Goal: Task Accomplishment & Management: Manage account settings

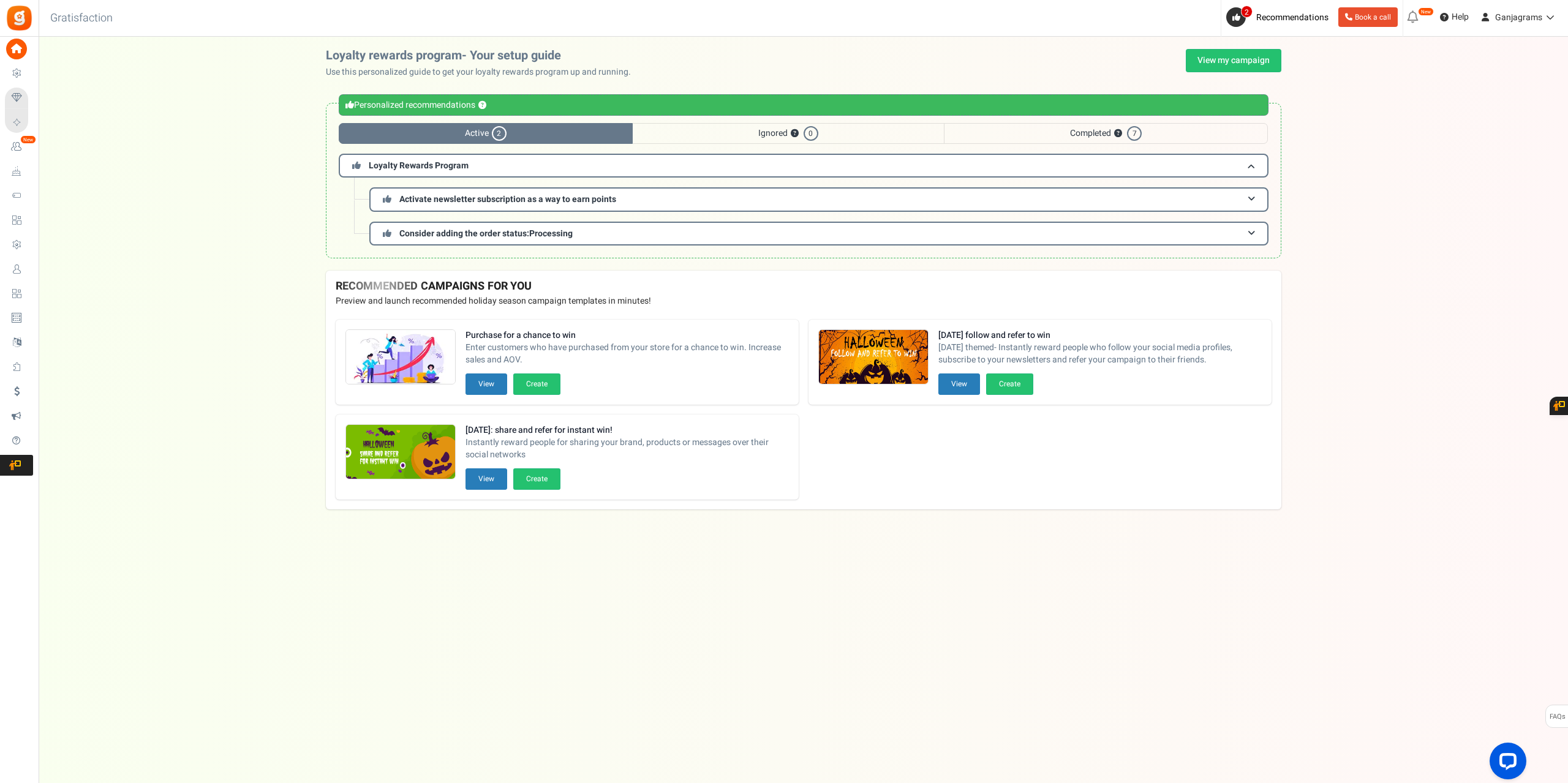
click at [0, 0] on span "Users" at bounding box center [0, 0] width 0 height 0
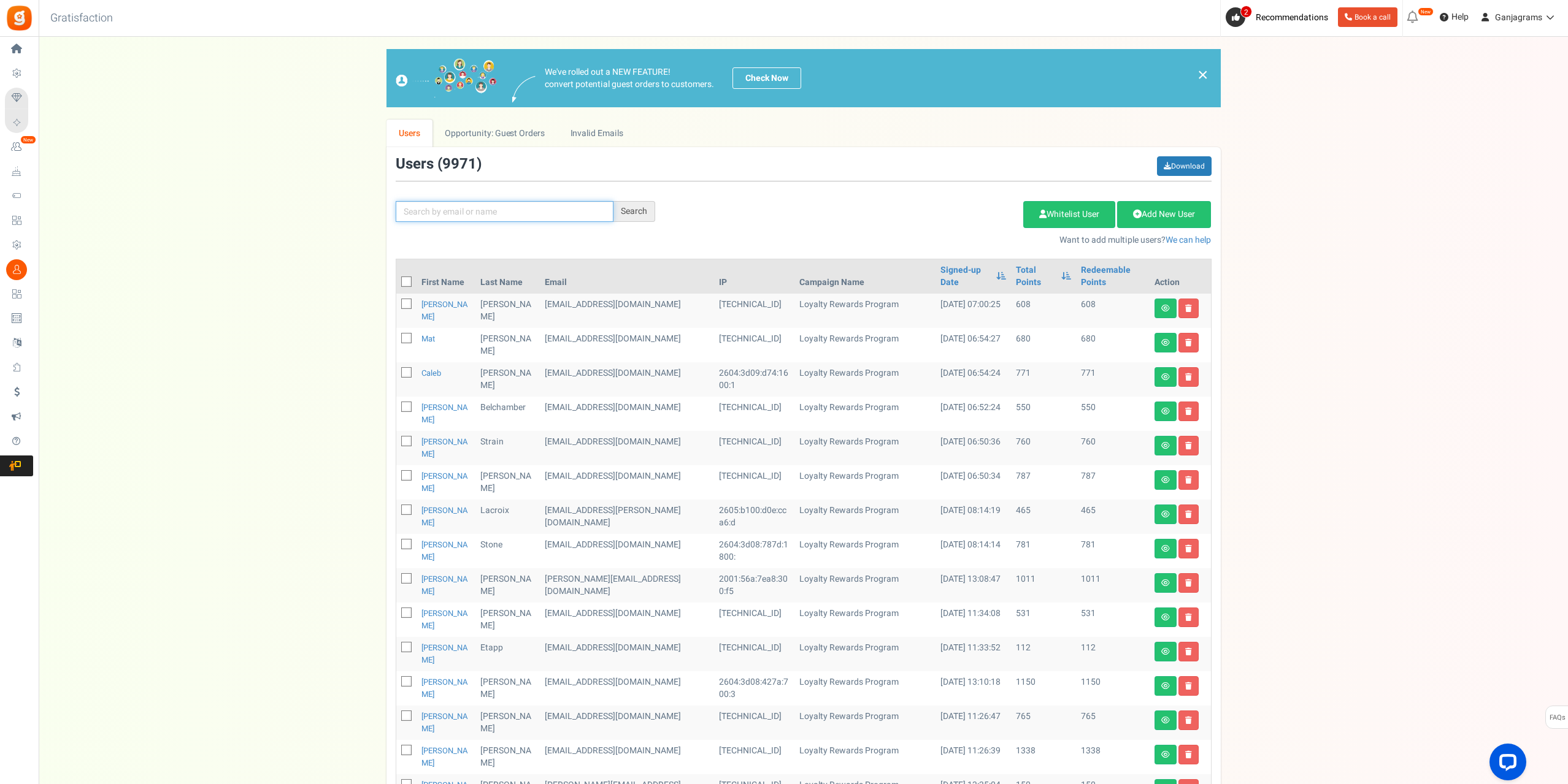
click at [456, 205] on input "text" at bounding box center [505, 212] width 218 height 21
paste input "[EMAIL_ADDRESS][DOMAIN_NAME]"
type input "[EMAIL_ADDRESS][DOMAIN_NAME]"
click at [631, 213] on div "Search" at bounding box center [634, 212] width 42 height 21
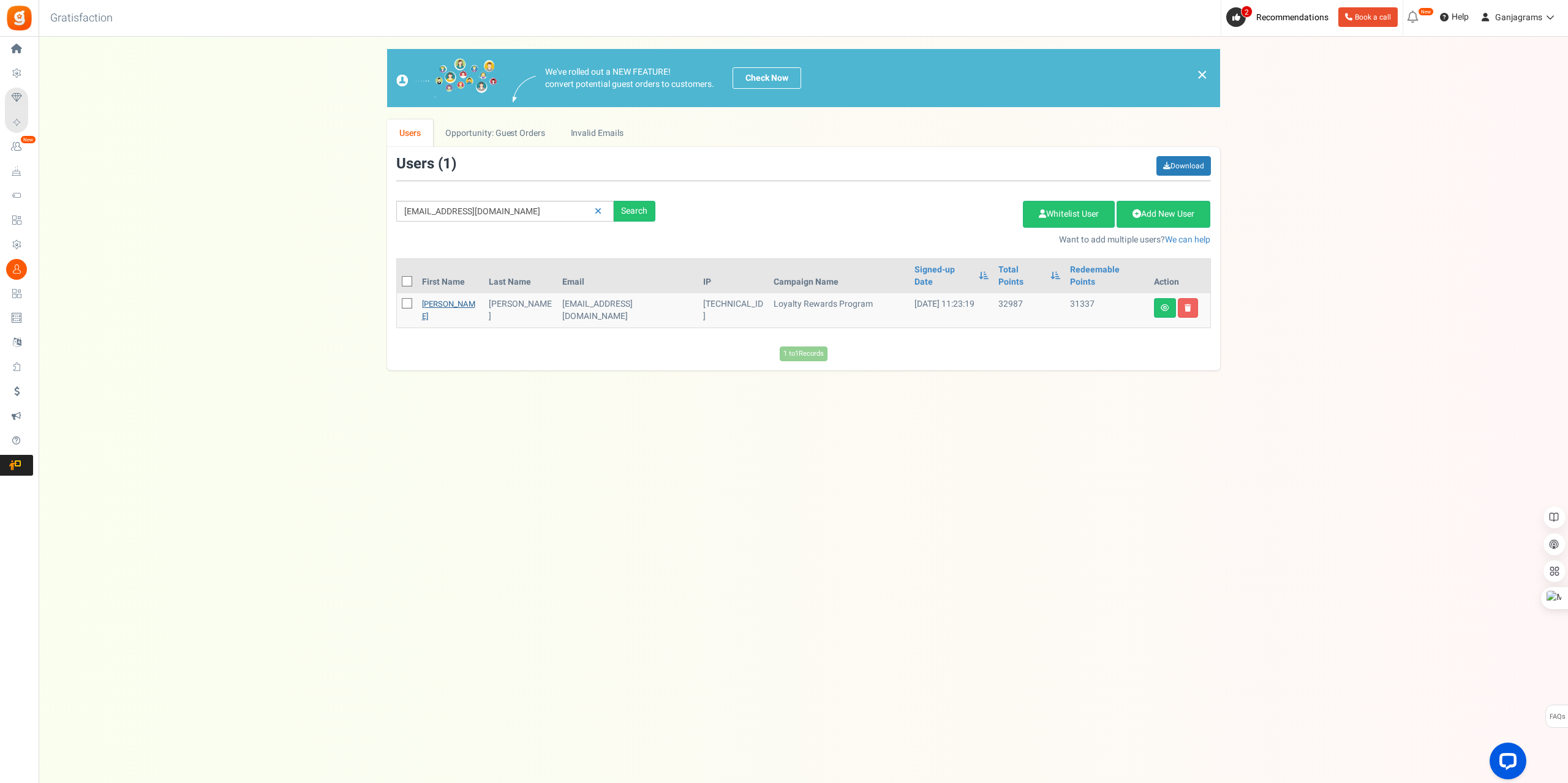
click at [439, 298] on link "[PERSON_NAME]" at bounding box center [448, 310] width 53 height 24
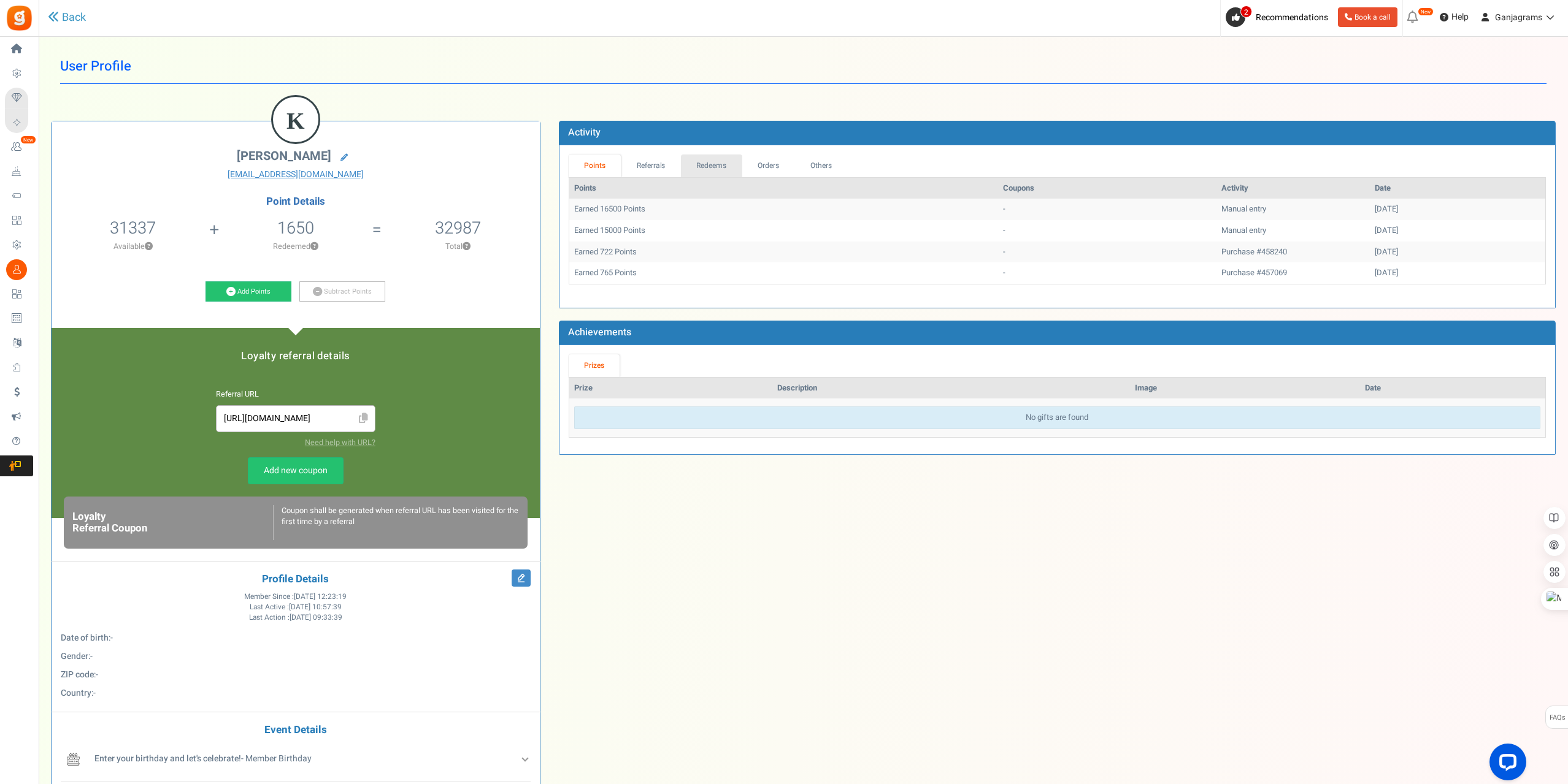
click at [719, 165] on link "Redeems" at bounding box center [712, 165] width 61 height 22
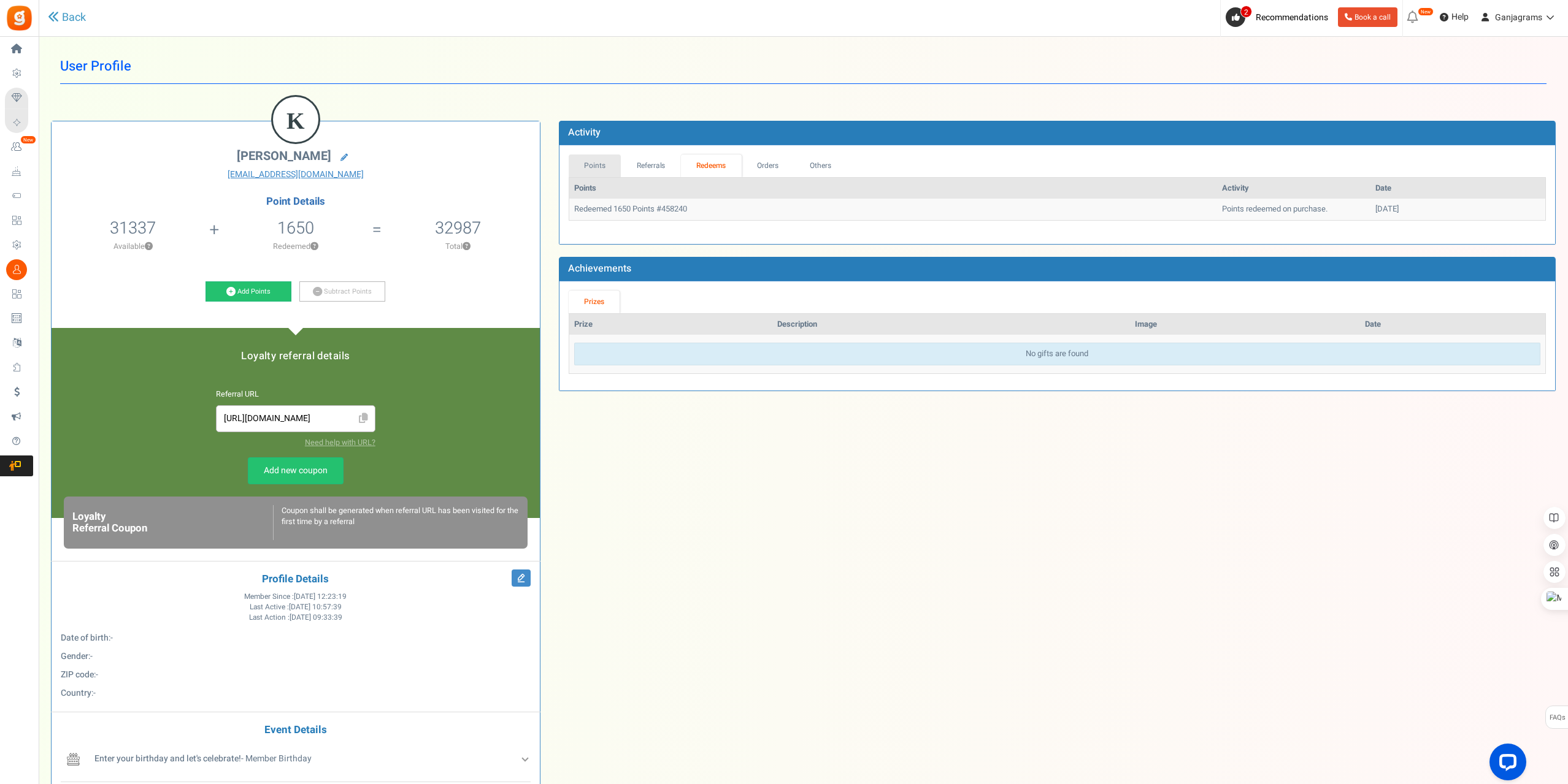
click at [587, 163] on link "Points" at bounding box center [595, 165] width 53 height 22
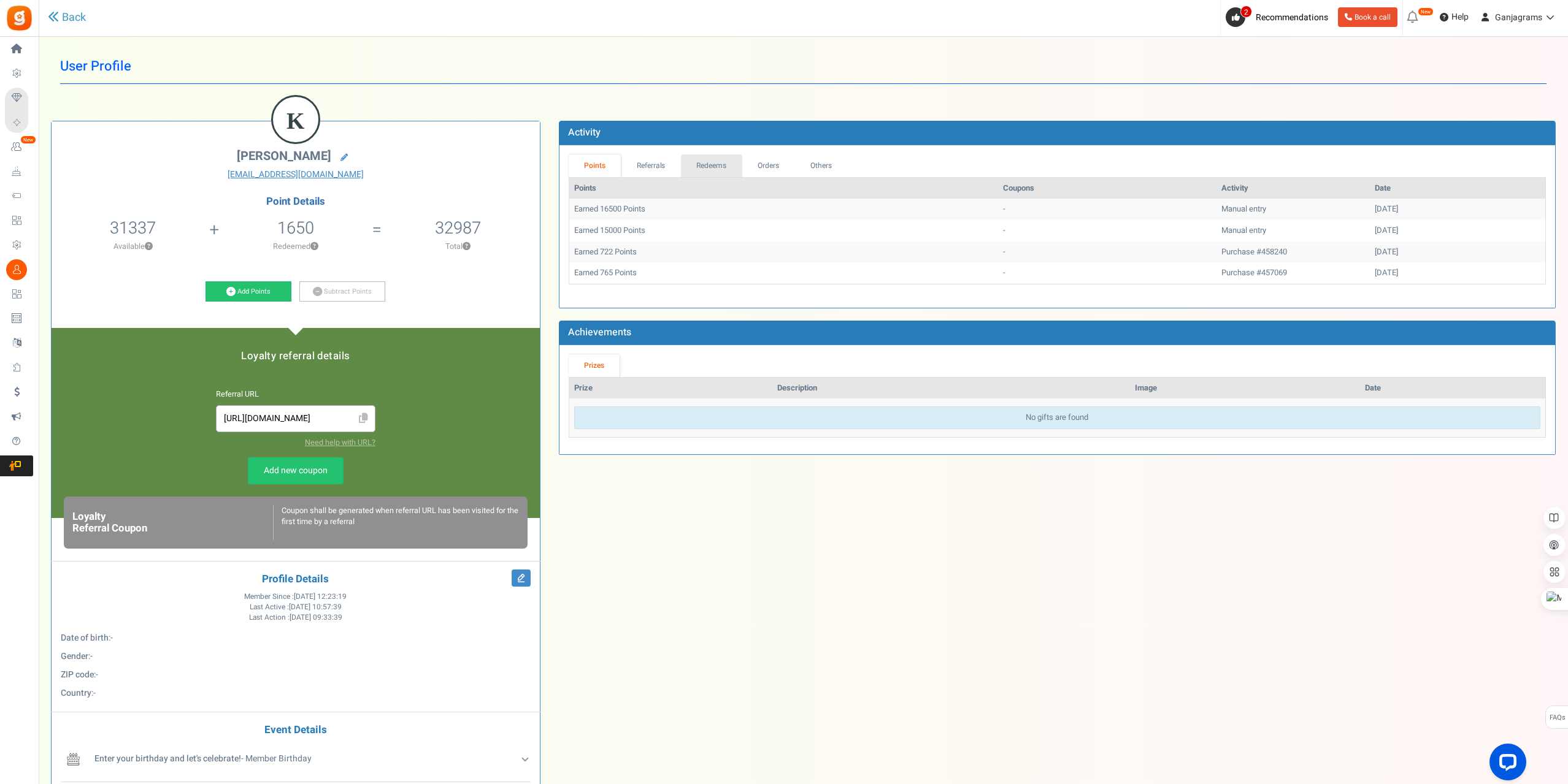
click at [719, 164] on link "Redeems" at bounding box center [712, 165] width 61 height 22
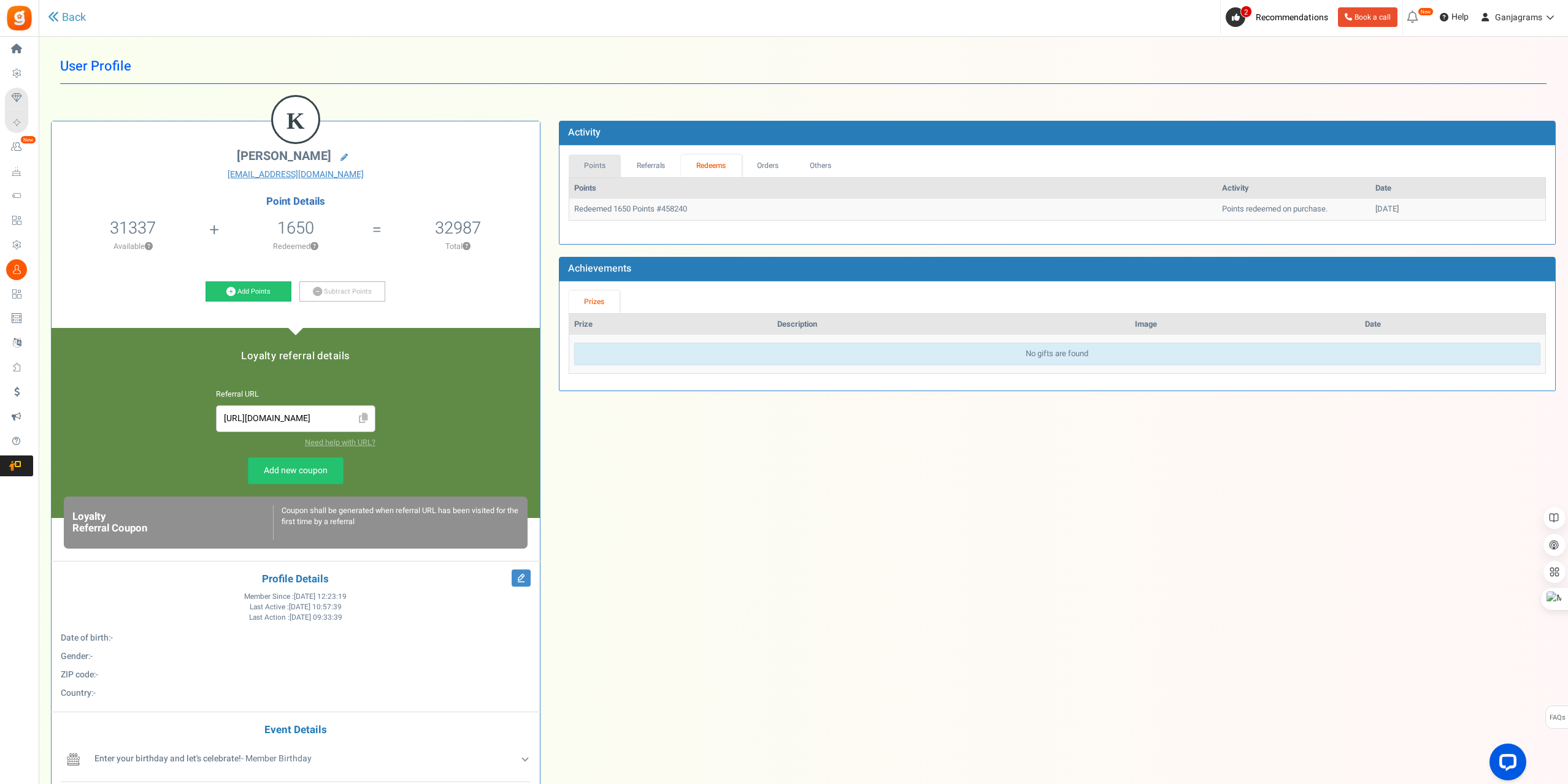
click at [593, 166] on link "Points" at bounding box center [595, 165] width 53 height 22
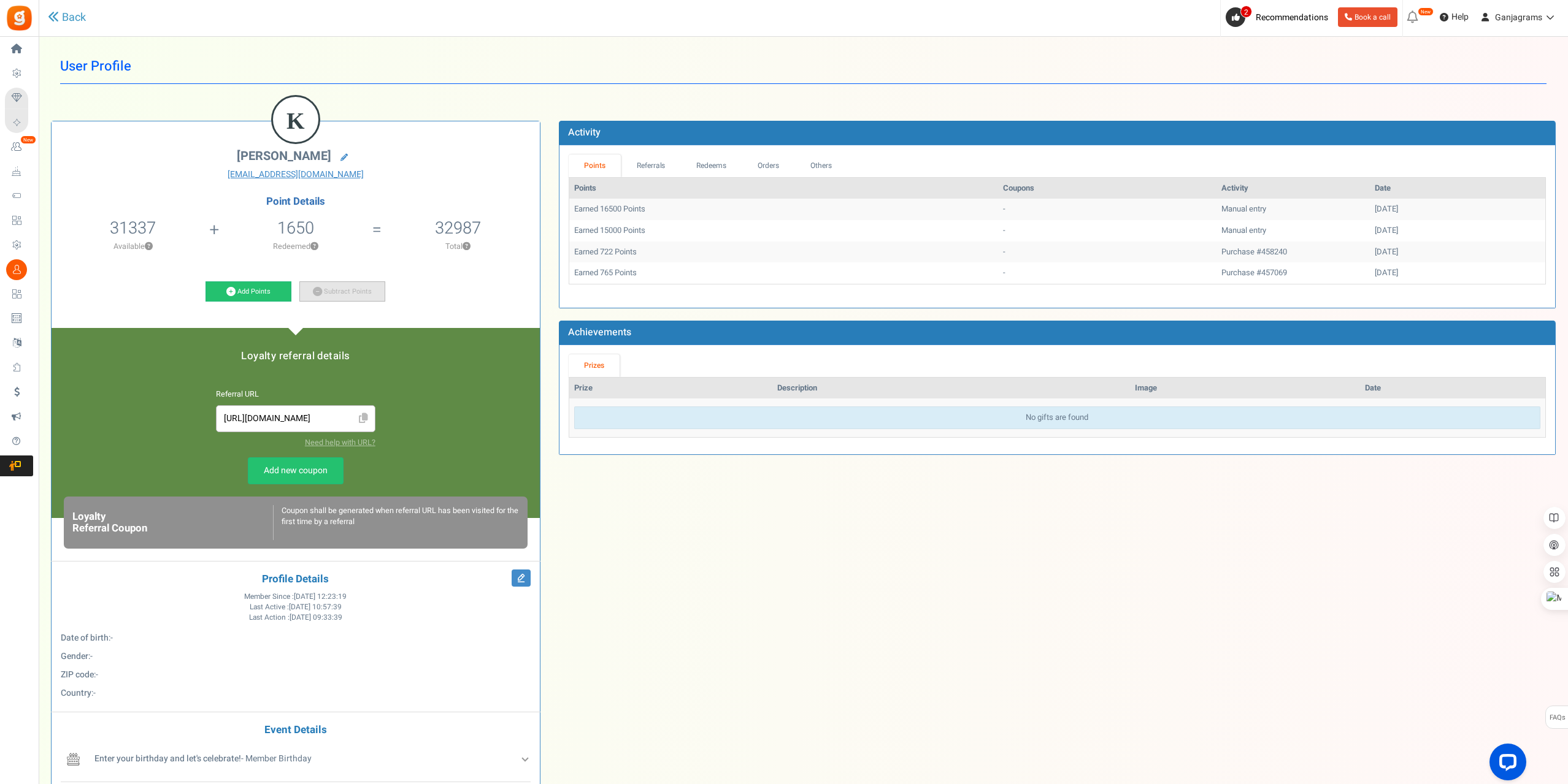
click at [341, 293] on link "Subtract Points" at bounding box center [342, 292] width 86 height 21
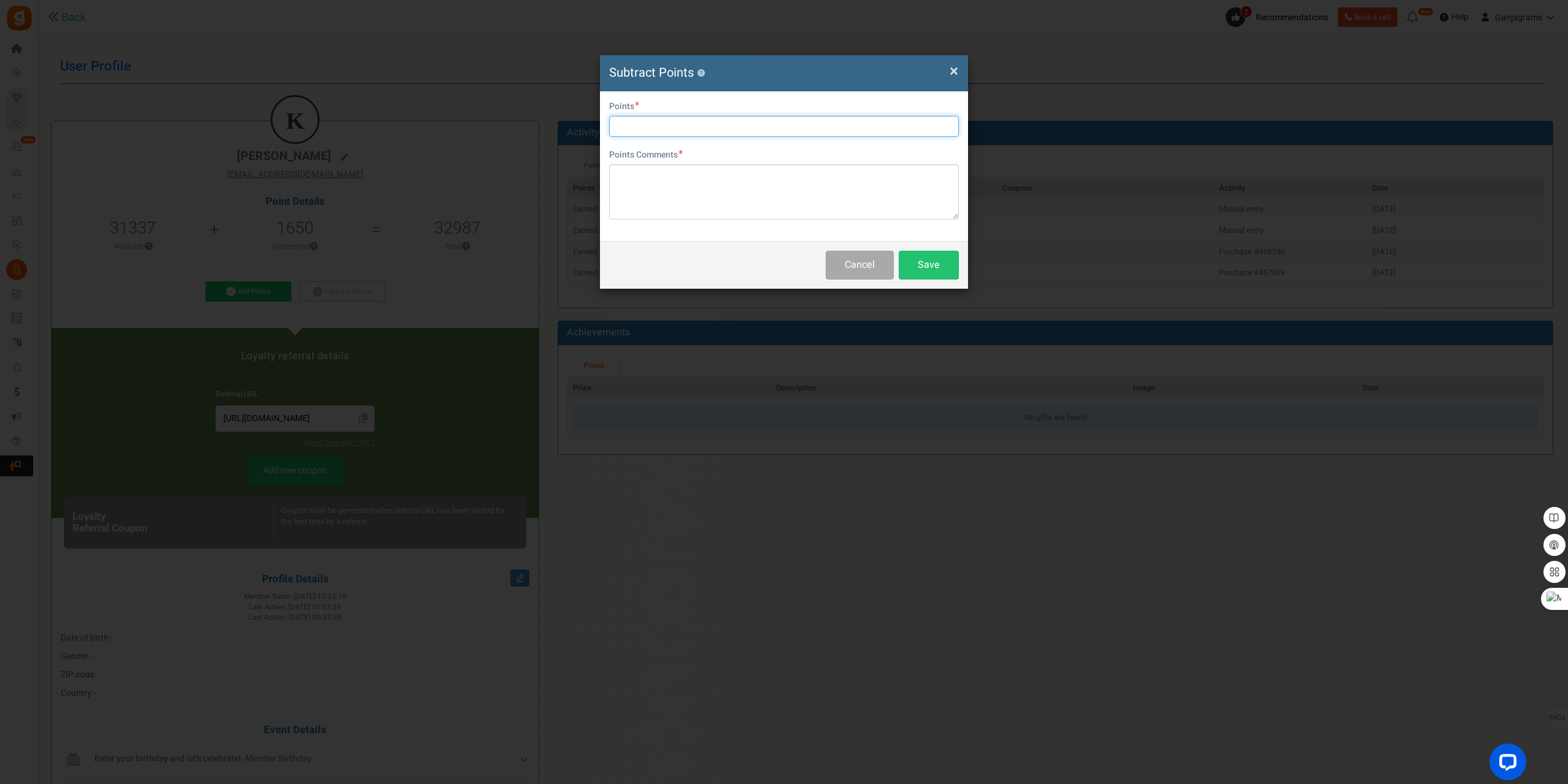
click at [658, 120] on input "text" at bounding box center [784, 126] width 350 height 21
type input "31500"
click at [935, 273] on button "Save" at bounding box center [929, 265] width 60 height 29
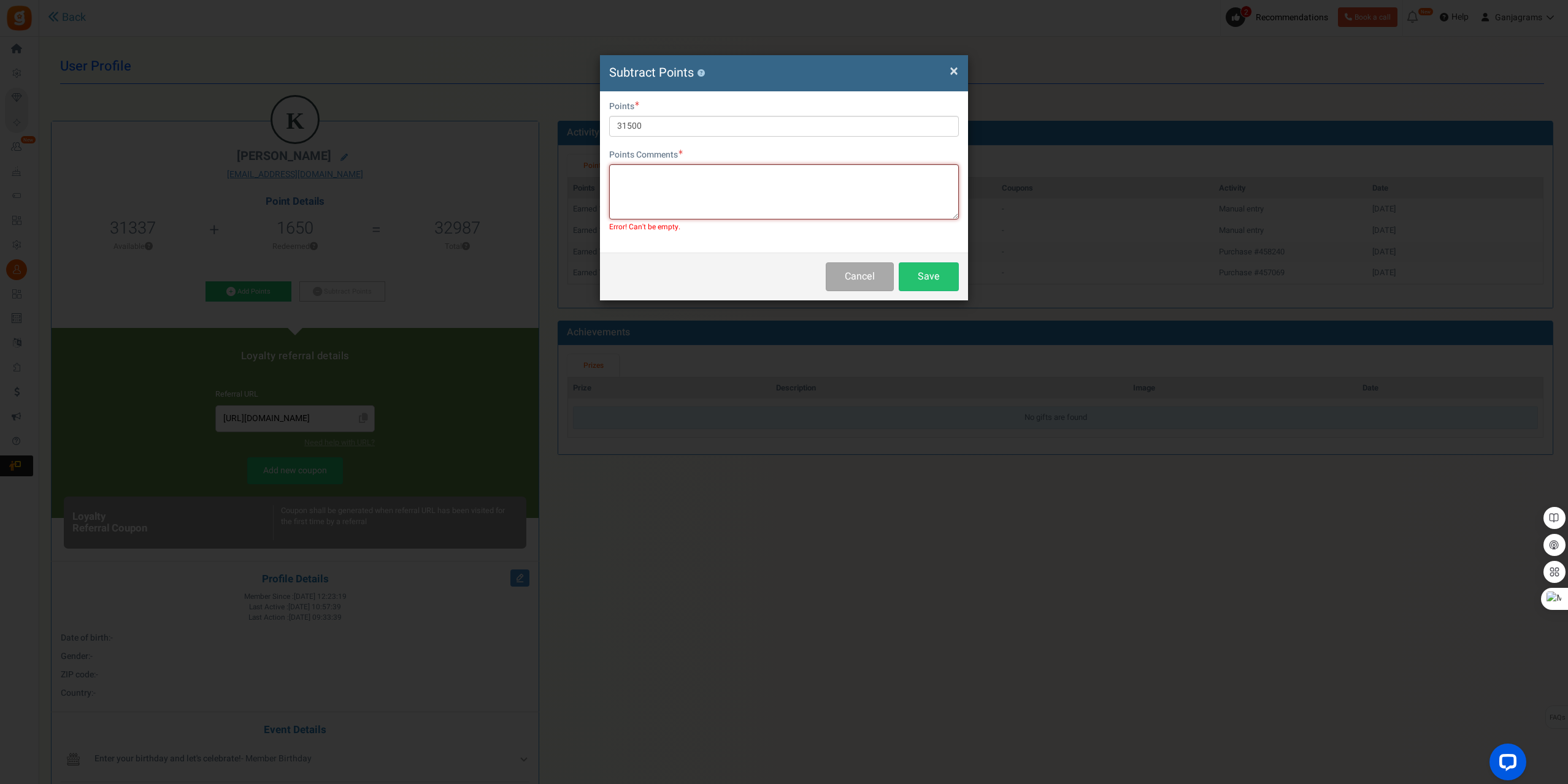
click at [728, 204] on textarea at bounding box center [784, 191] width 350 height 55
type textarea "Sending replacement instead"
click at [925, 269] on button "Save" at bounding box center [929, 276] width 60 height 29
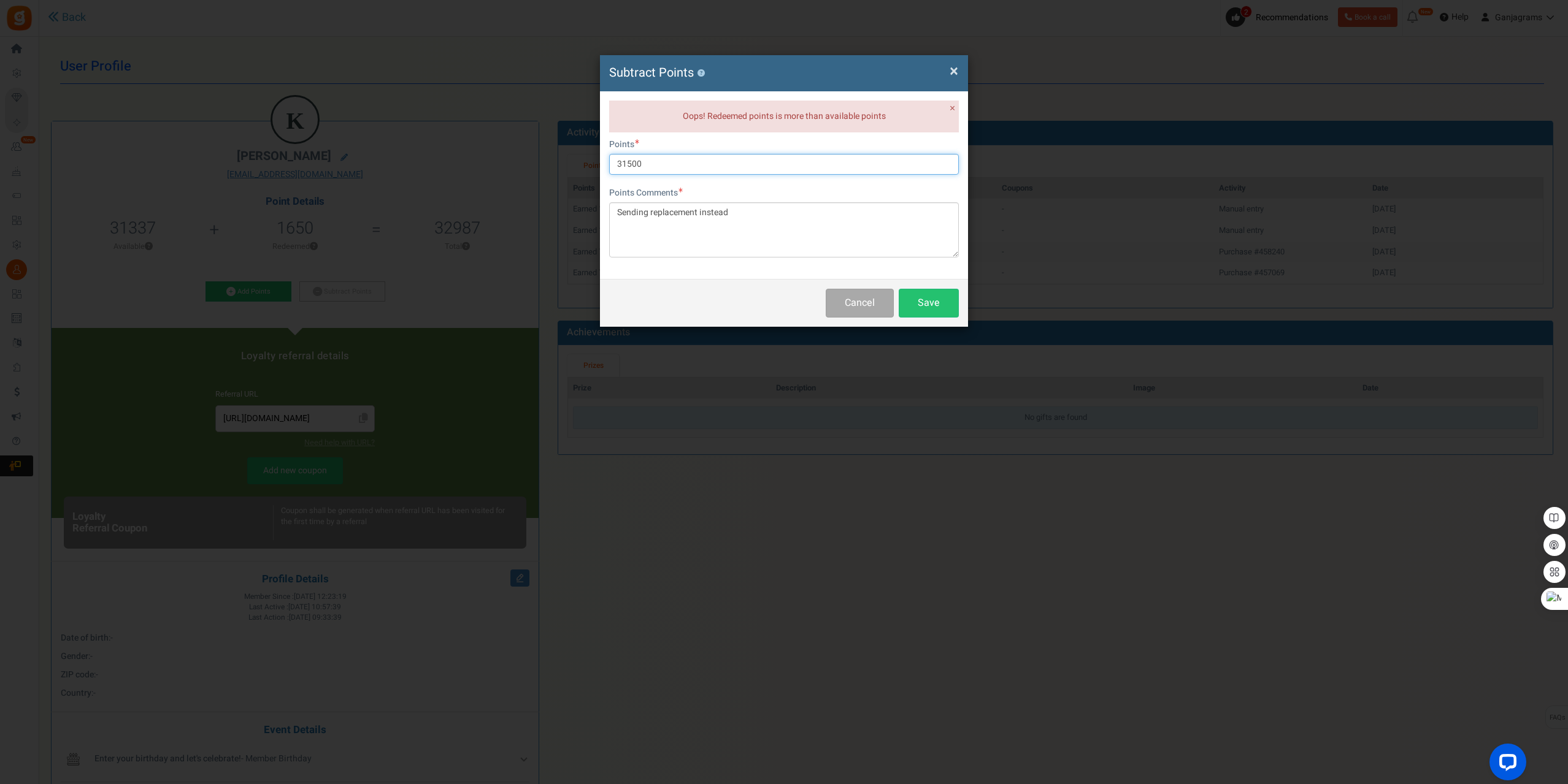
click at [667, 162] on input "31500" at bounding box center [784, 164] width 350 height 21
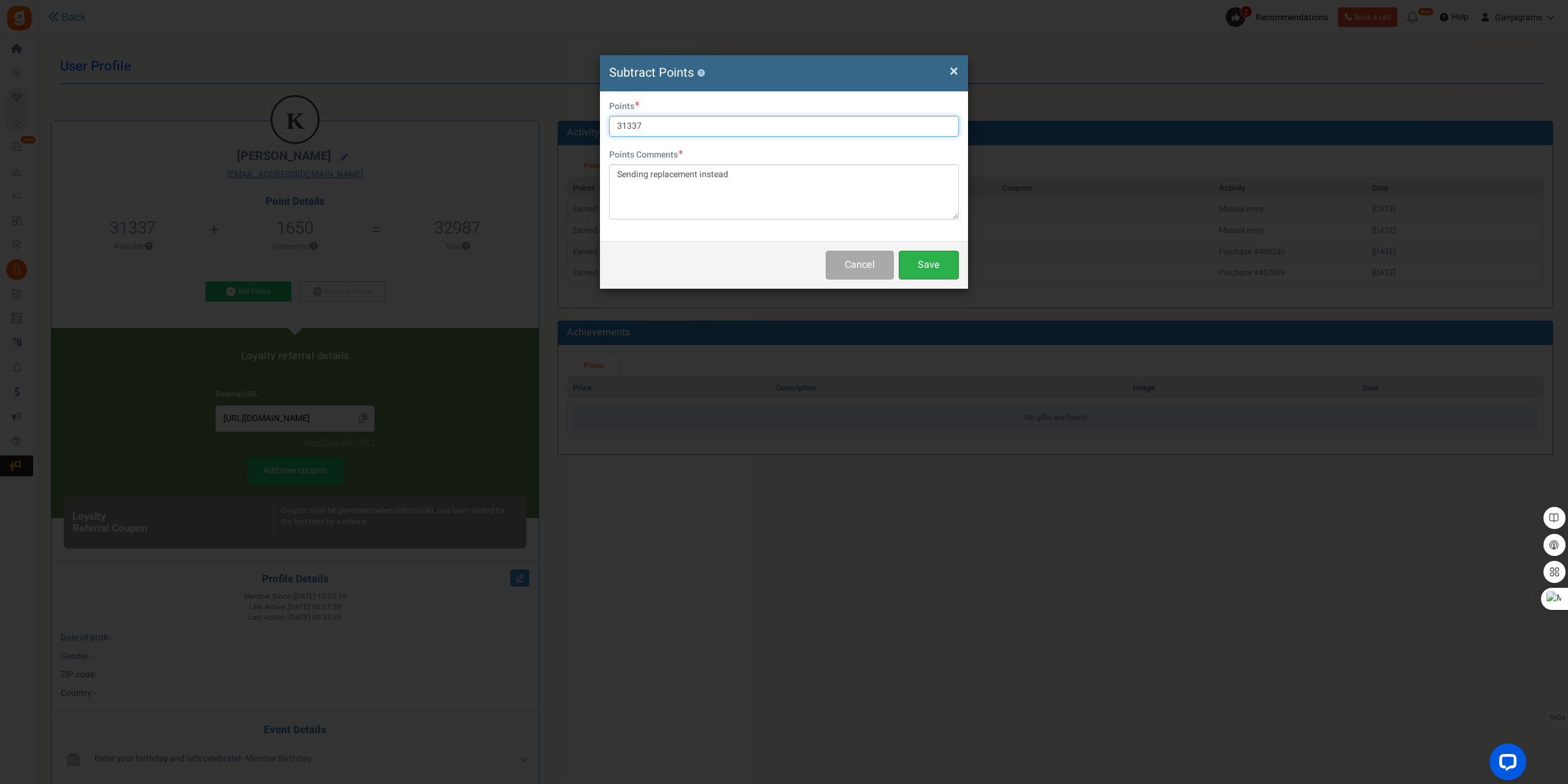
type input "31337"
click at [928, 263] on button "Save" at bounding box center [929, 265] width 60 height 29
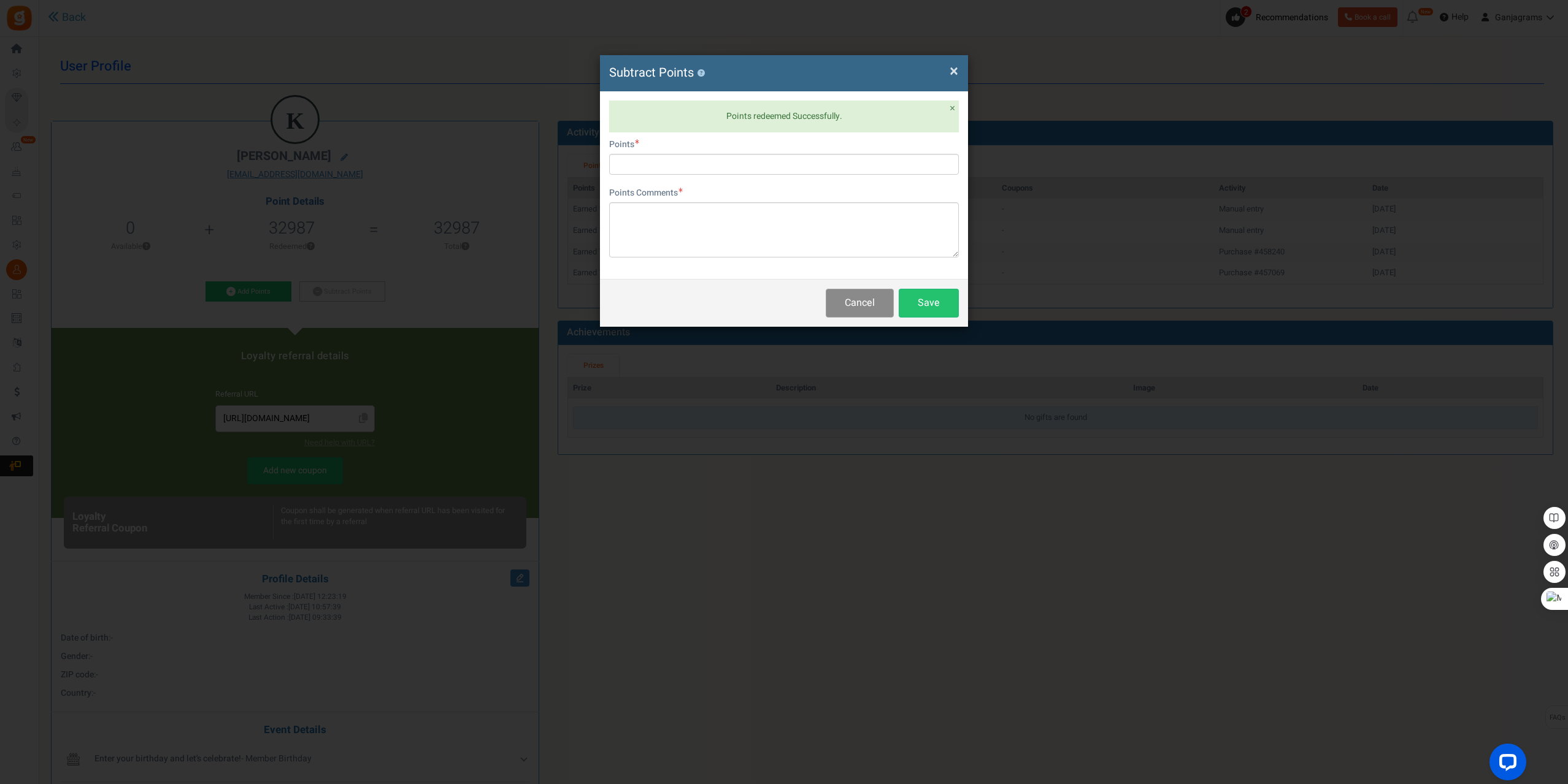
click at [847, 304] on button "Cancel" at bounding box center [859, 303] width 68 height 29
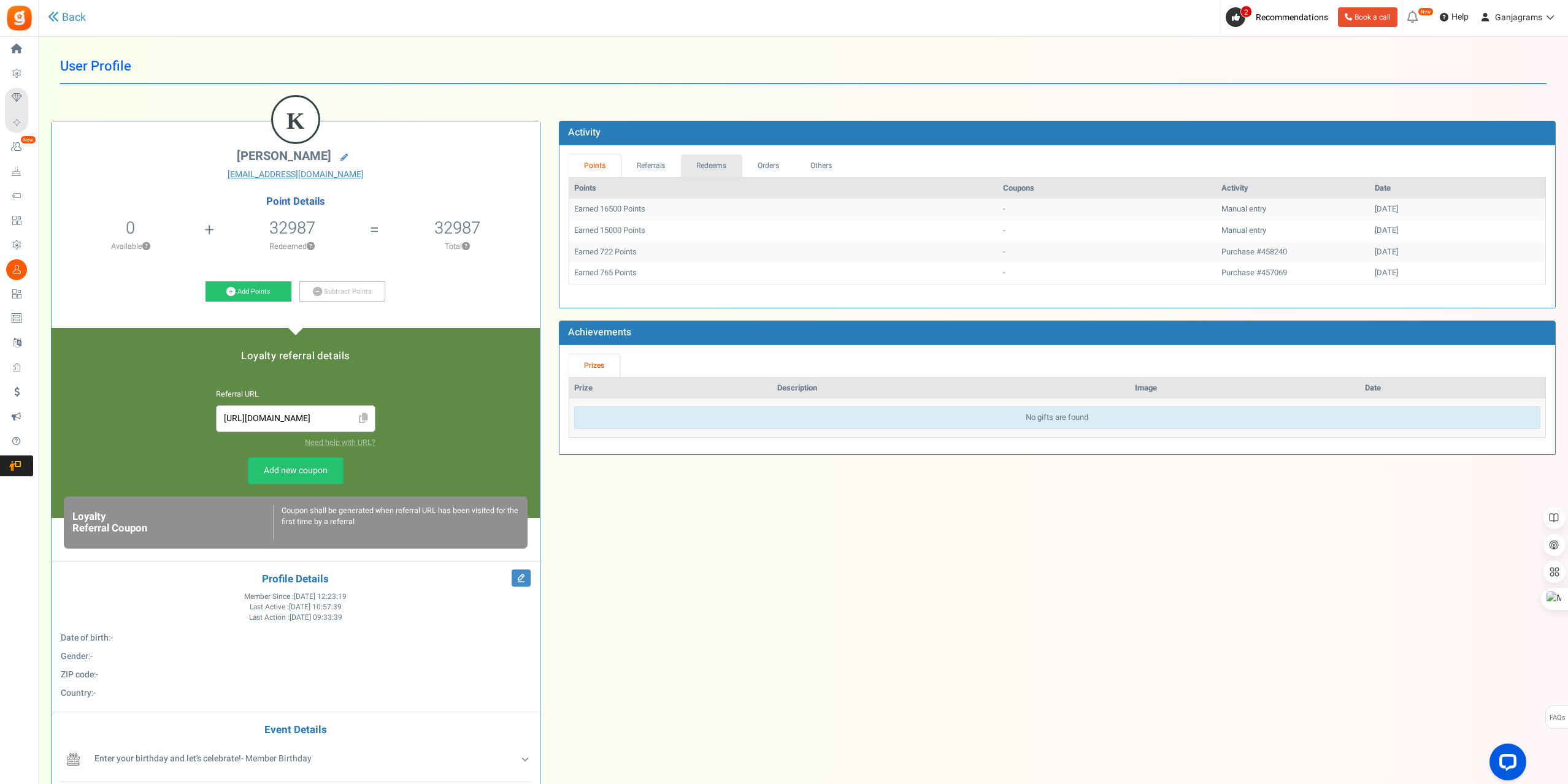
click at [696, 162] on link "Redeems" at bounding box center [712, 165] width 61 height 22
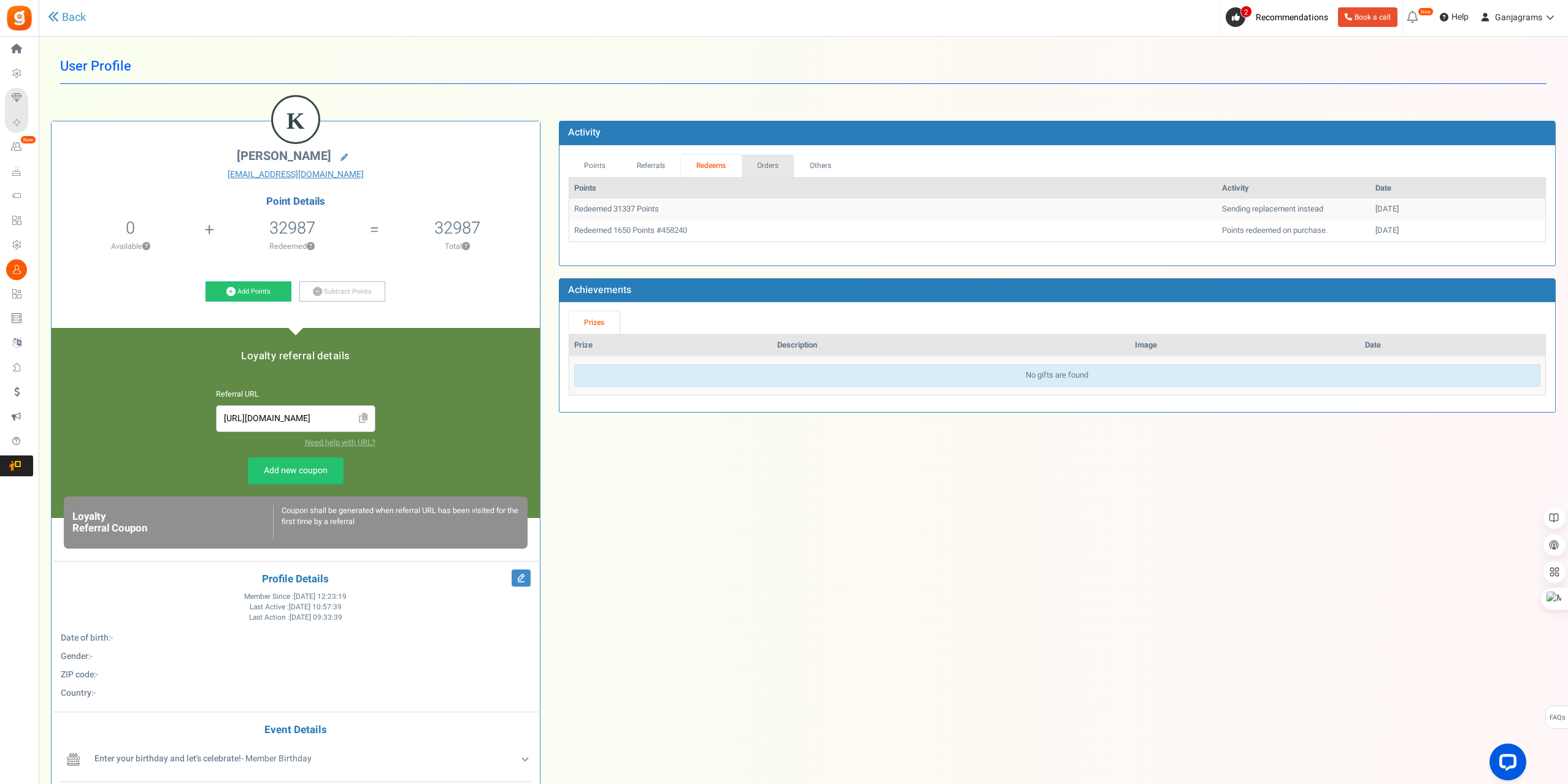
click at [764, 163] on link "Orders" at bounding box center [768, 165] width 53 height 22
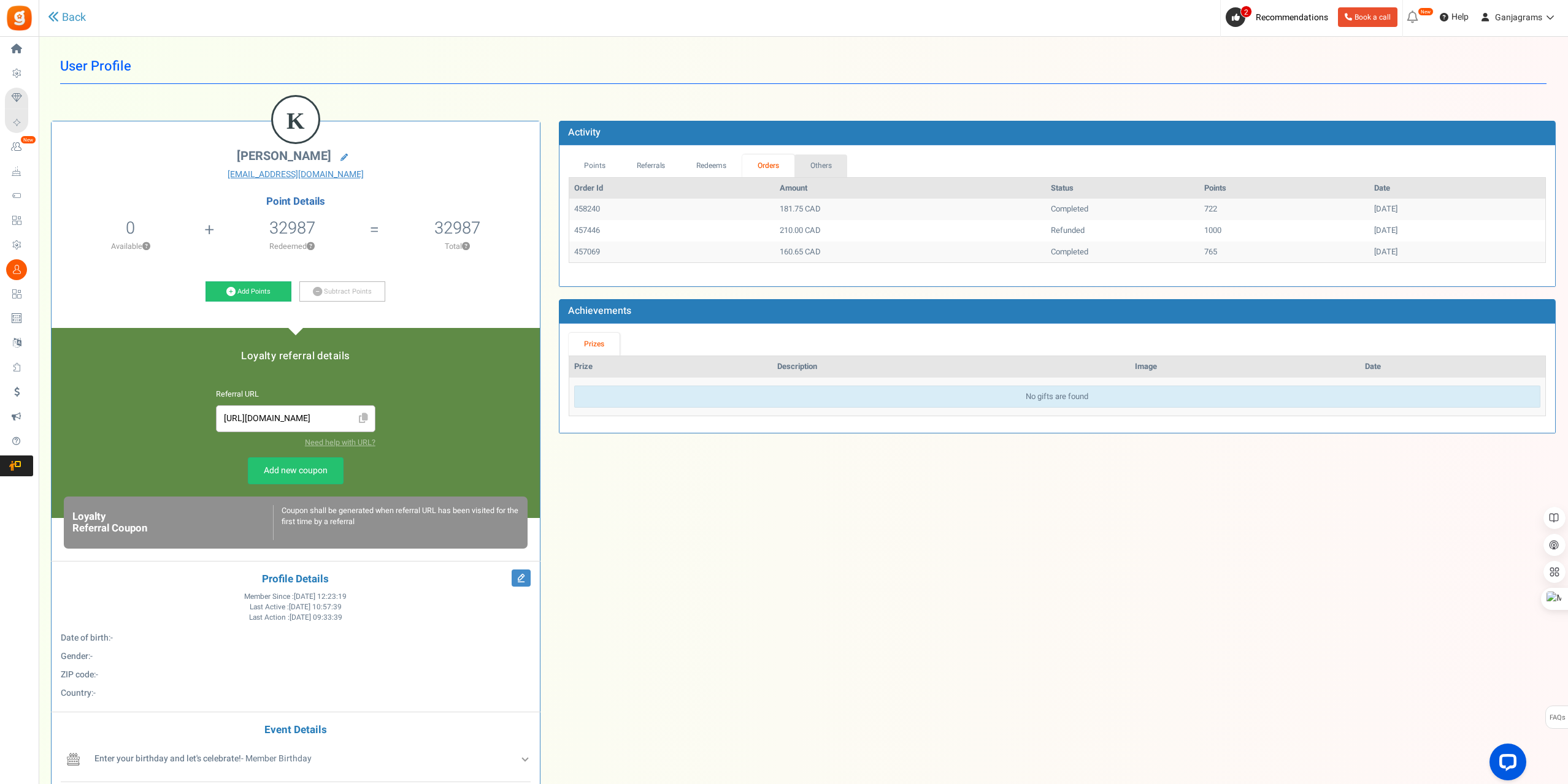
click at [821, 166] on link "Others" at bounding box center [821, 165] width 53 height 22
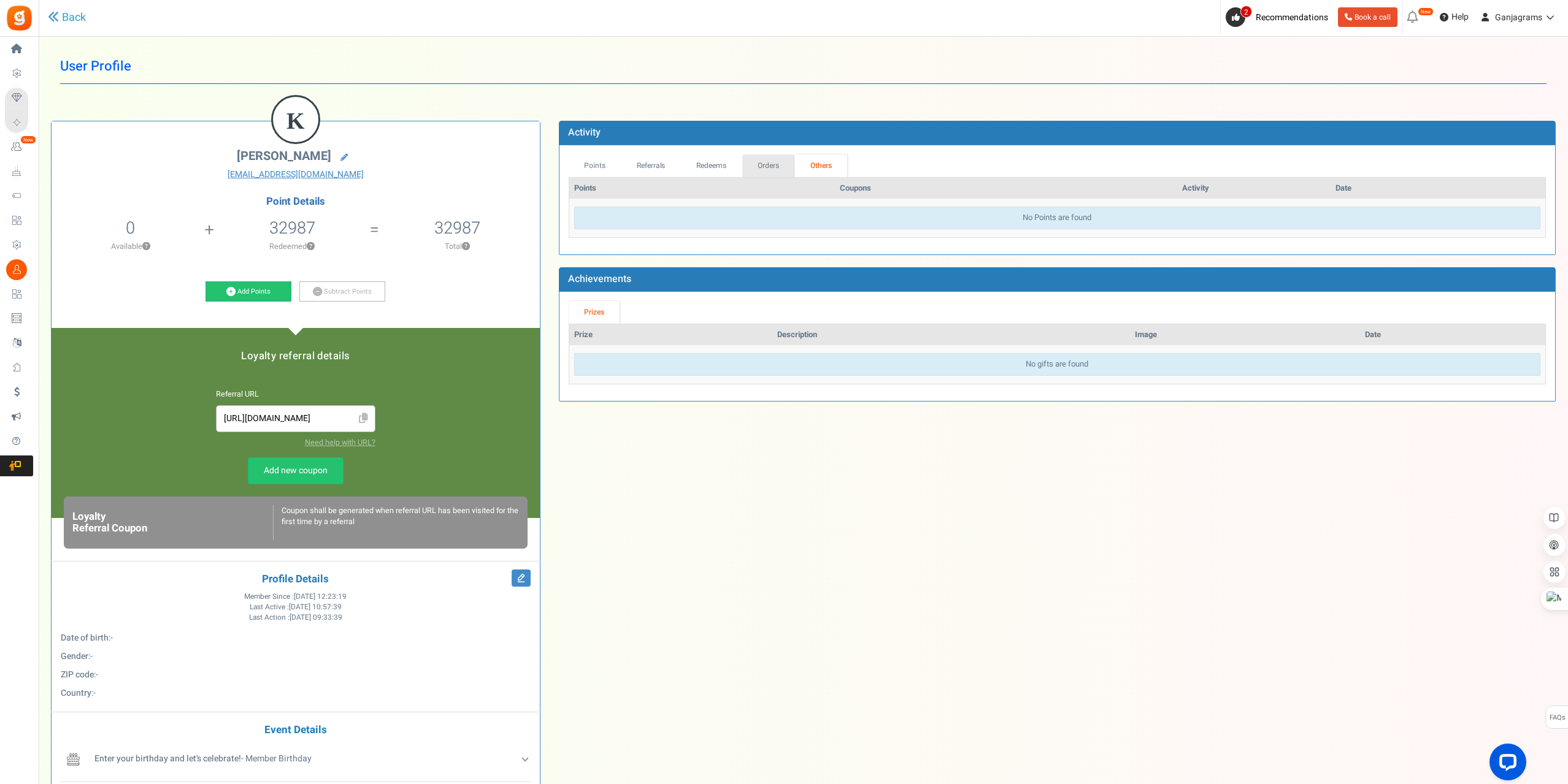
click at [782, 172] on link "Orders" at bounding box center [769, 165] width 53 height 22
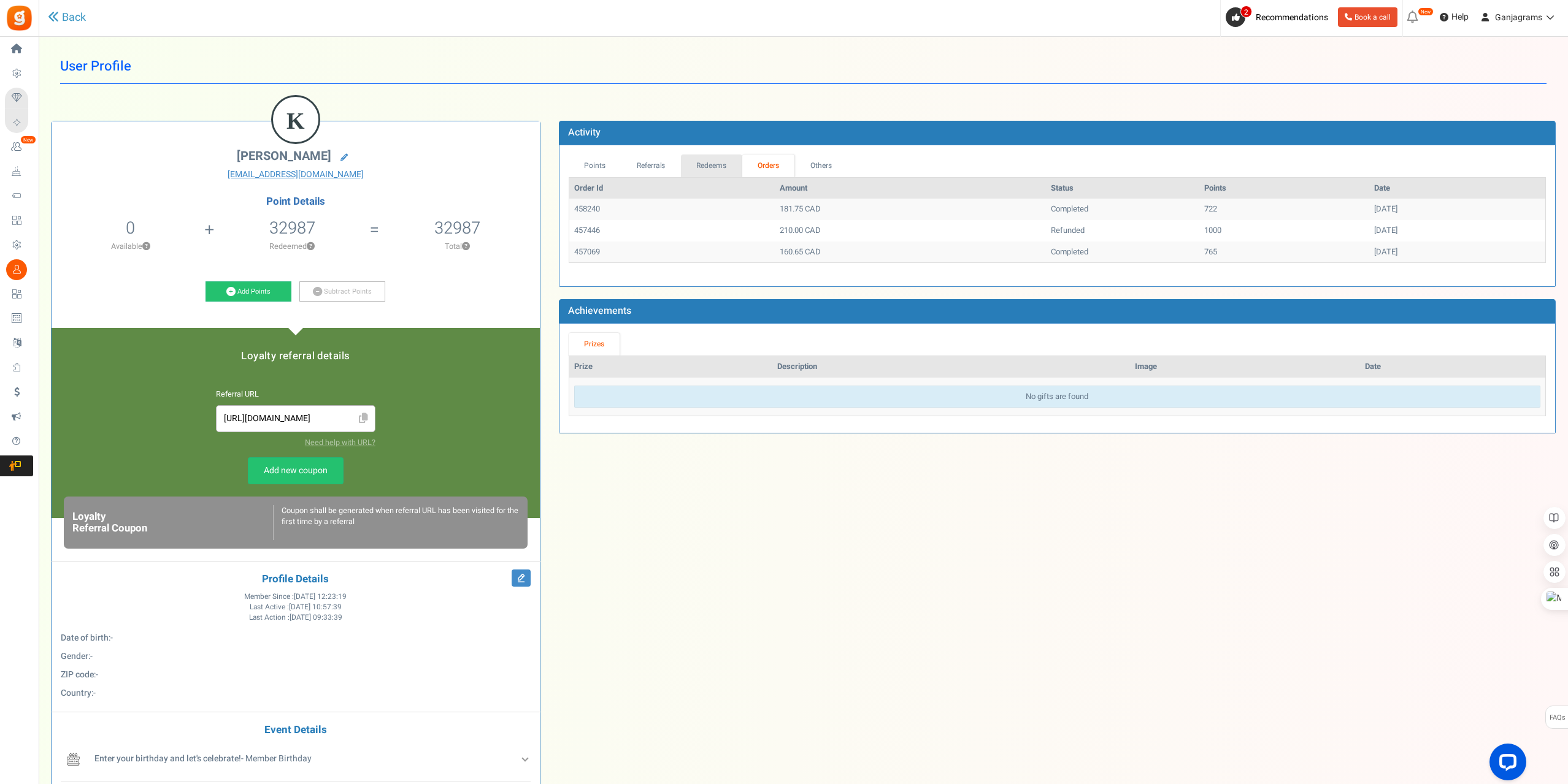
click at [702, 169] on link "Redeems" at bounding box center [712, 165] width 61 height 22
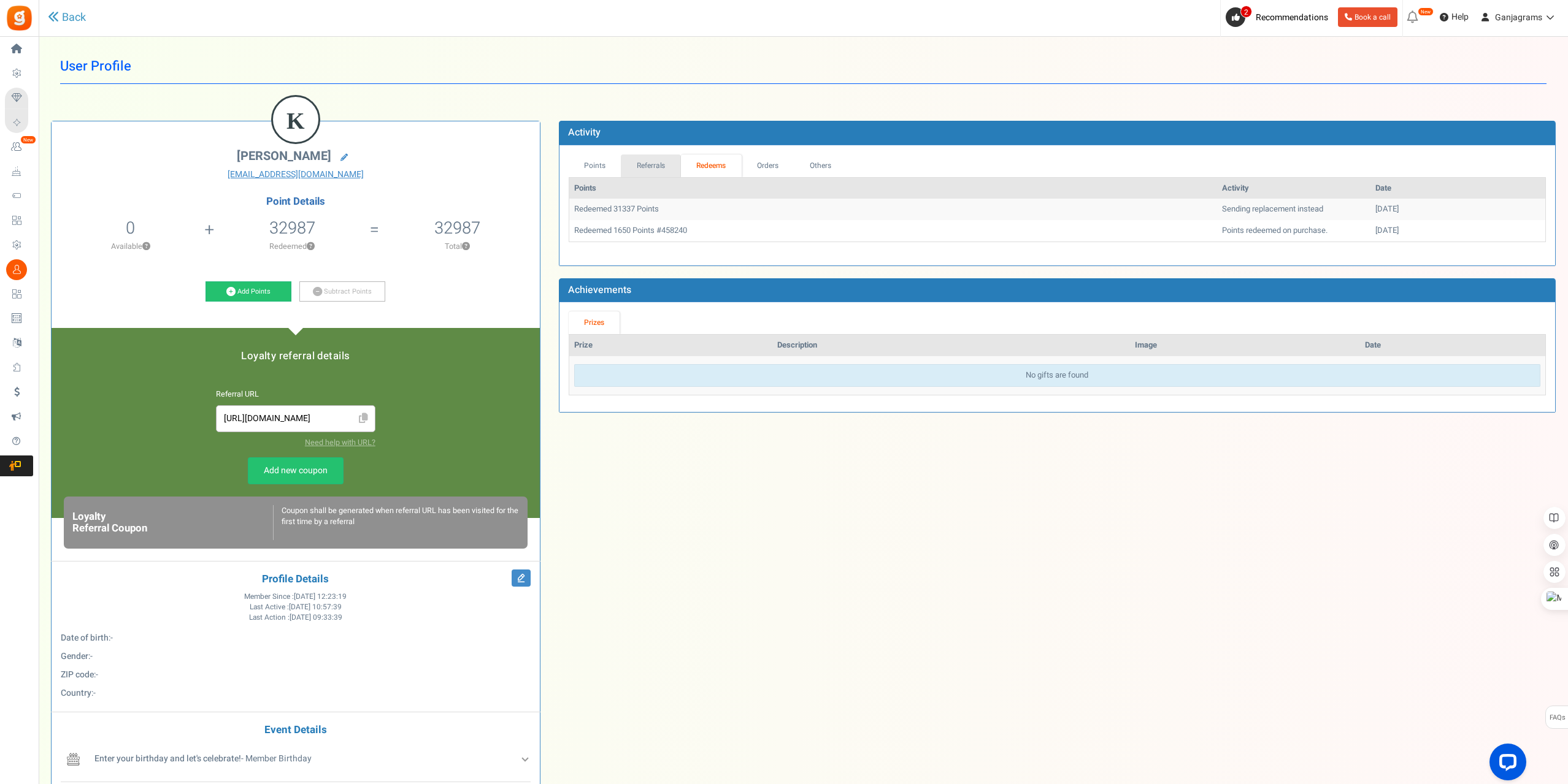
click at [649, 170] on link "Referrals" at bounding box center [651, 165] width 60 height 22
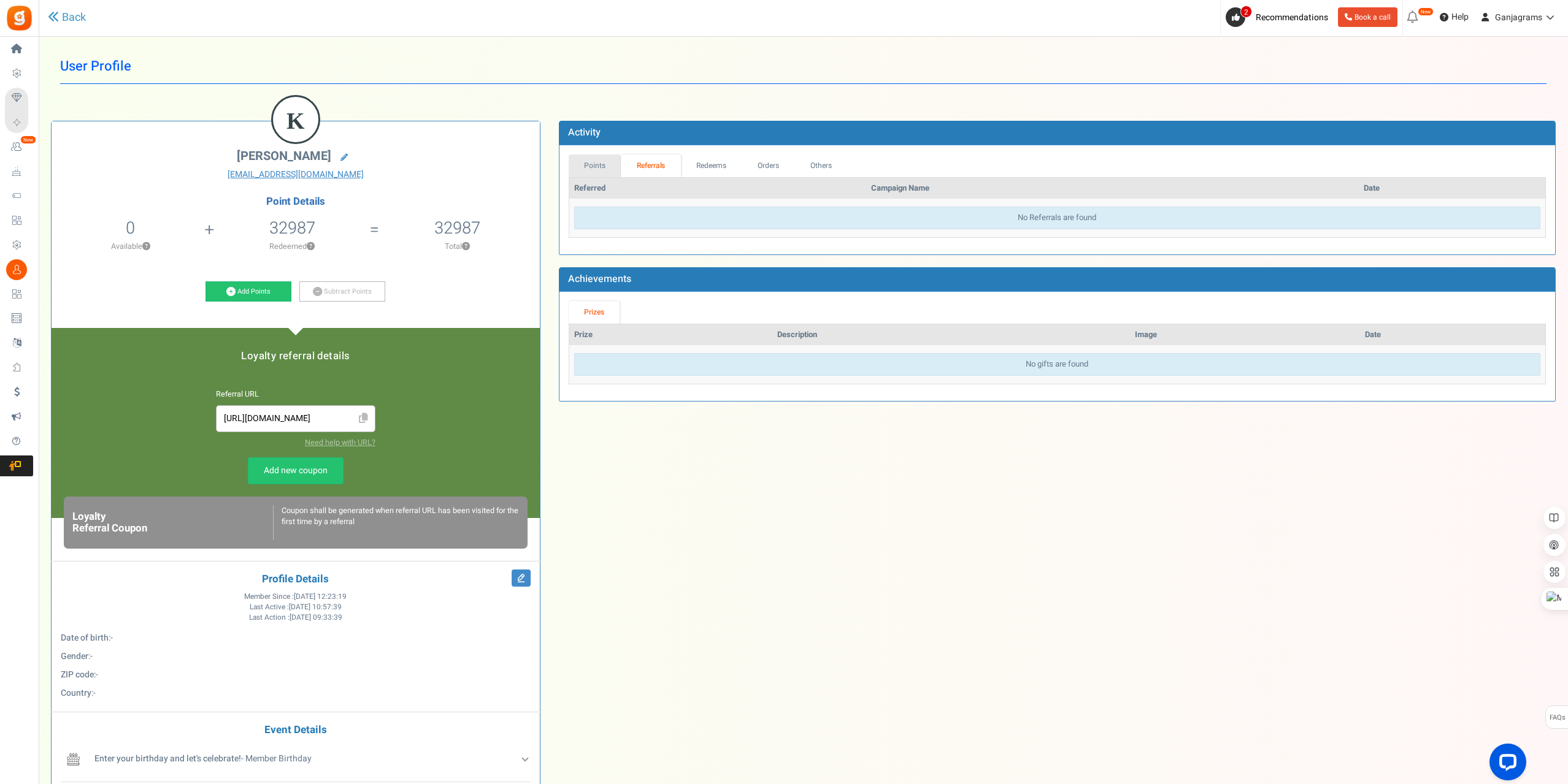
click at [599, 168] on link "Points" at bounding box center [595, 165] width 53 height 22
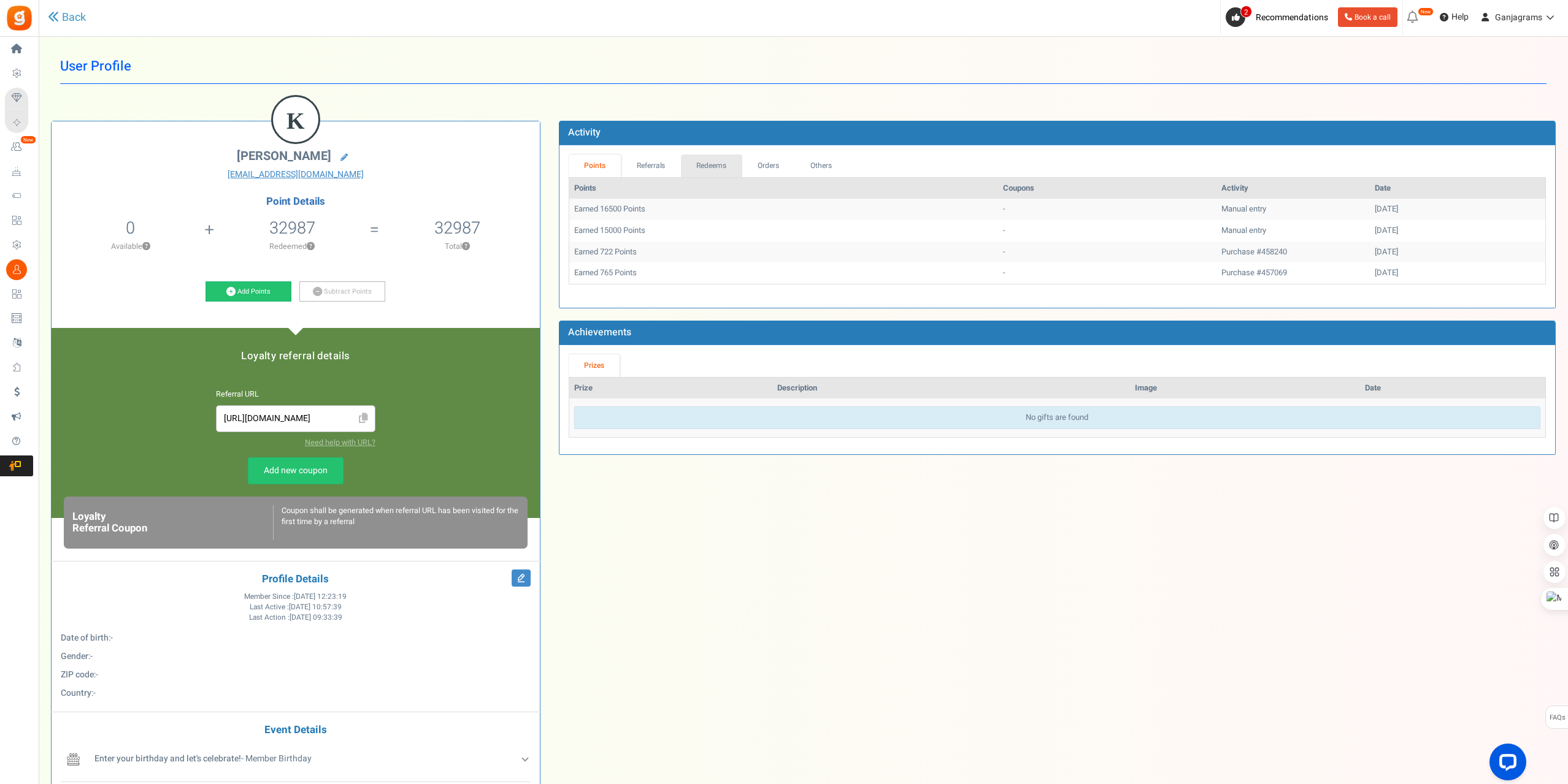
click at [710, 165] on link "Redeems" at bounding box center [712, 165] width 61 height 22
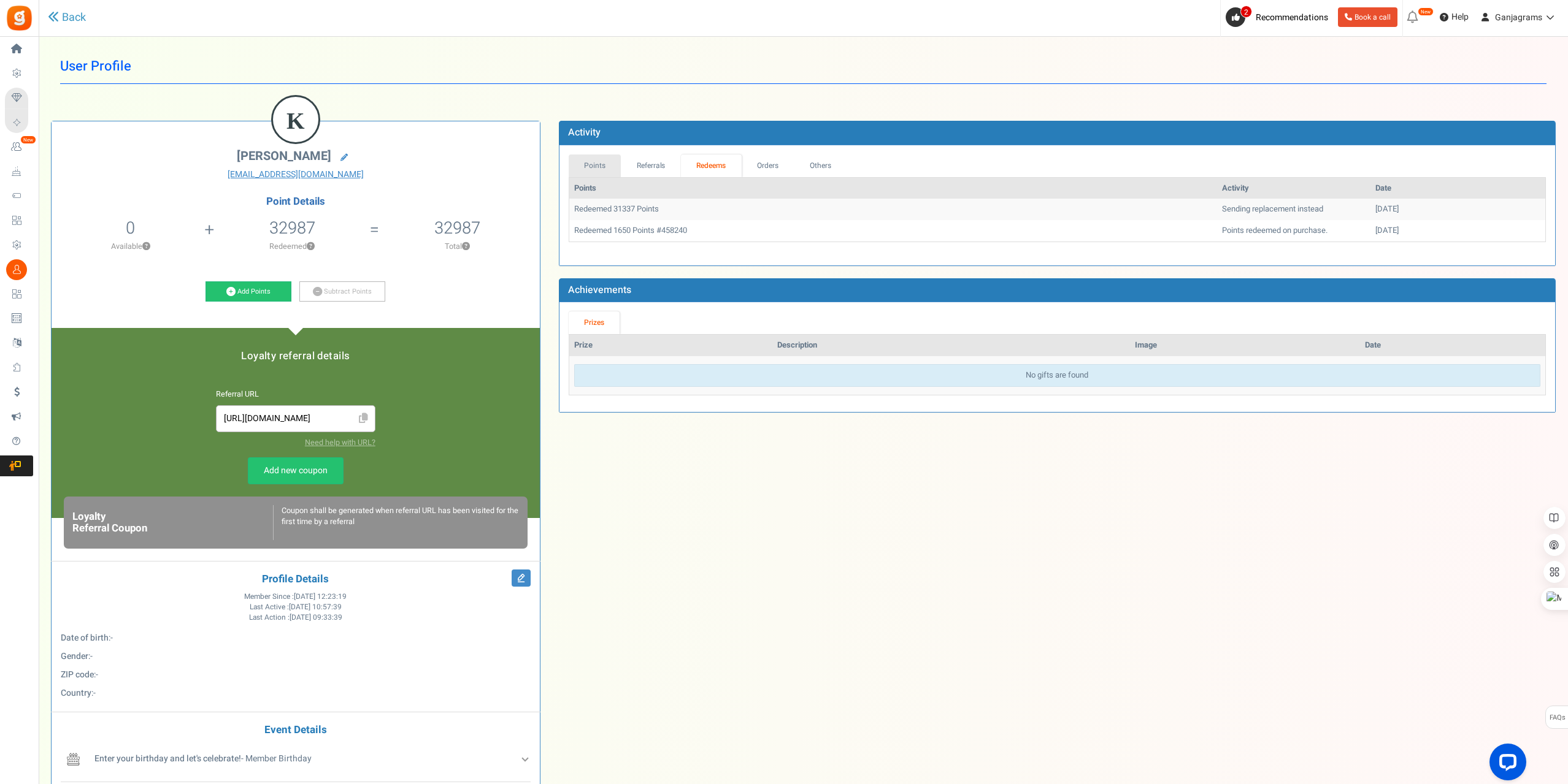
click at [586, 166] on link "Points" at bounding box center [595, 165] width 53 height 22
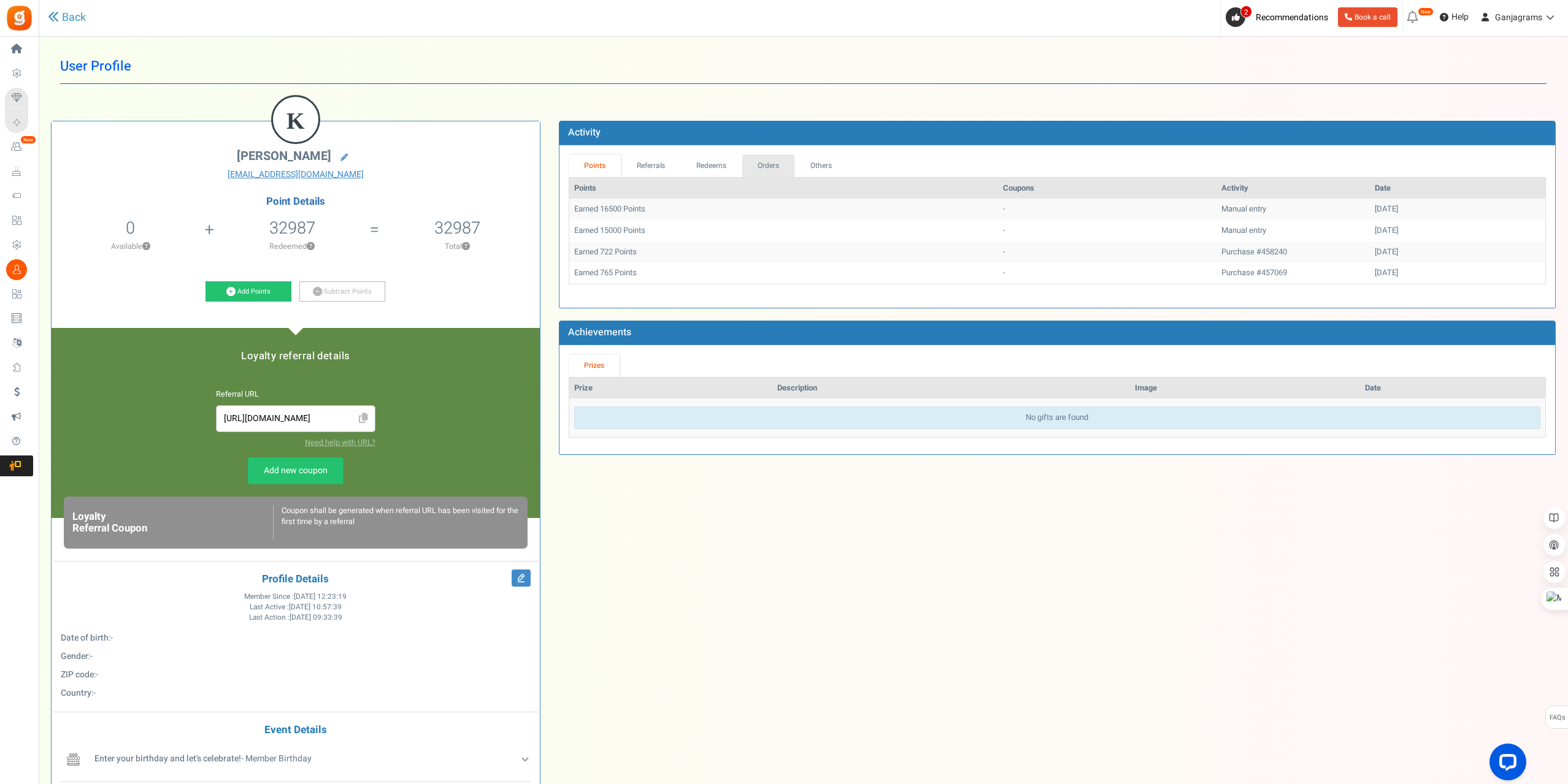
click at [761, 165] on link "Orders" at bounding box center [769, 165] width 53 height 22
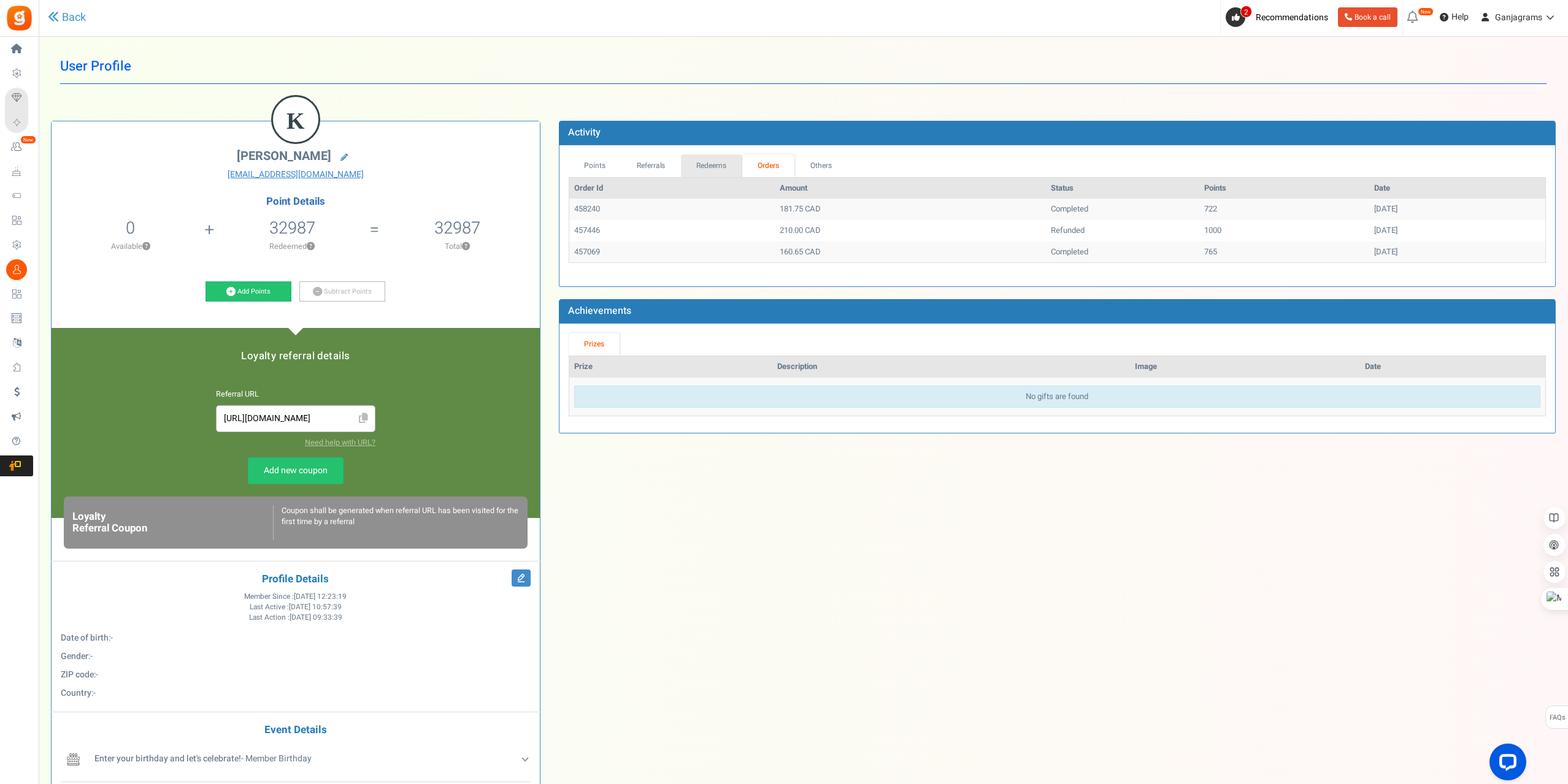
click at [719, 164] on link "Redeems" at bounding box center [712, 165] width 61 height 22
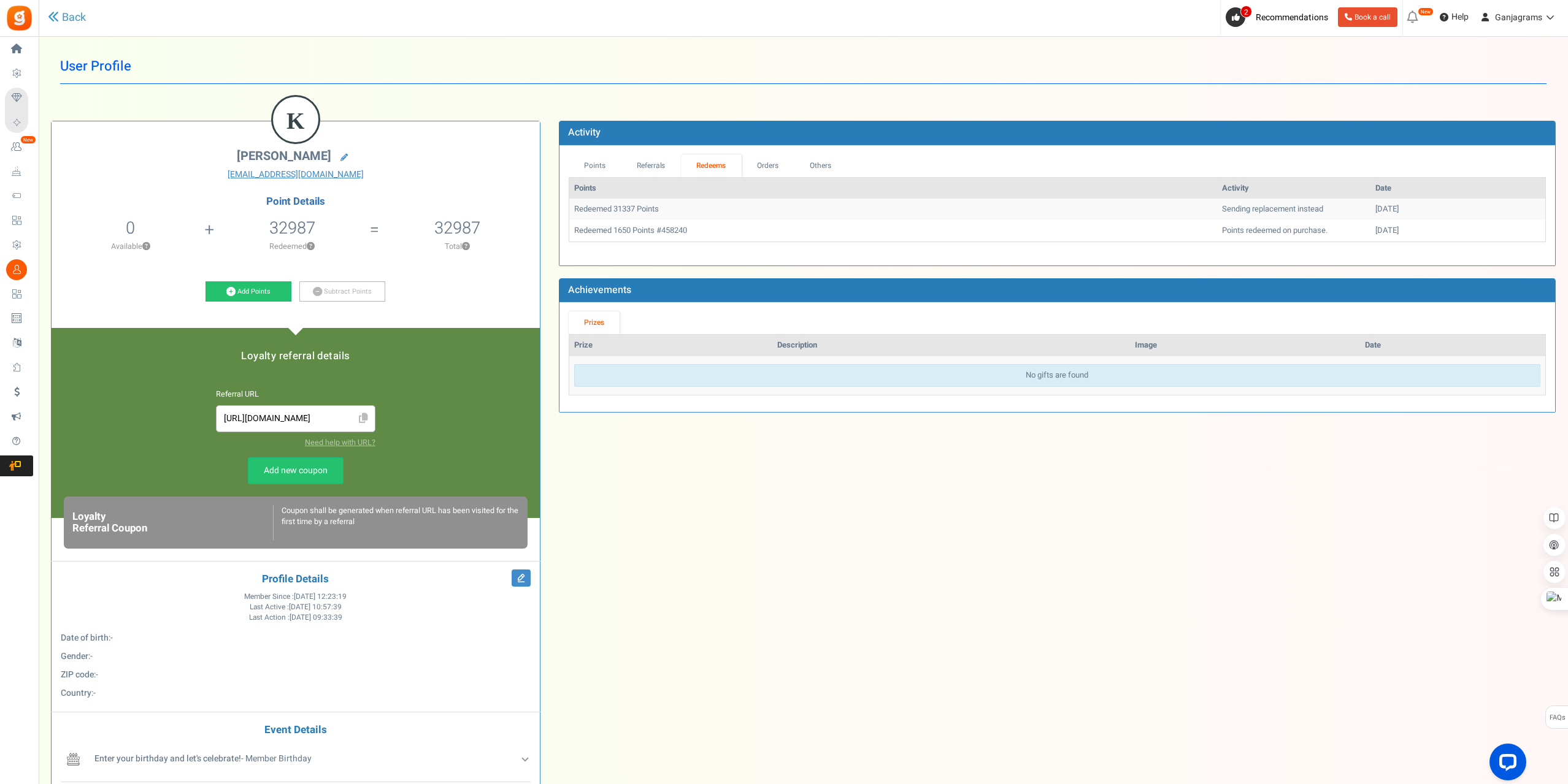
click at [682, 228] on td "Redeemed 1650 Points #458240" at bounding box center [893, 230] width 648 height 22
copy td "458240"
click at [589, 164] on link "Points" at bounding box center [595, 165] width 53 height 22
